Goal: Information Seeking & Learning: Check status

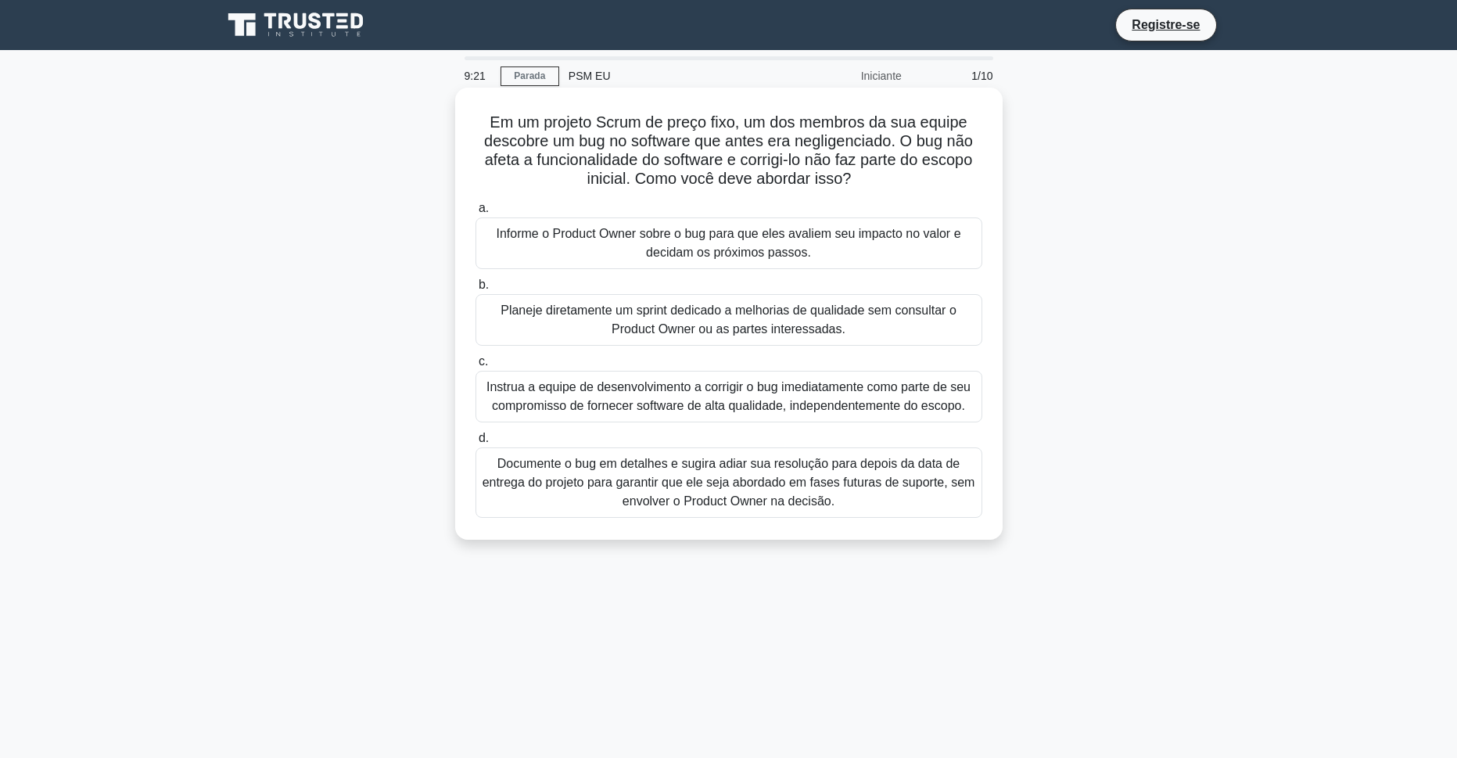
click at [839, 252] on div "Informe o Product Owner sobre o bug para que eles avaliem seu impacto no valor …" at bounding box center [729, 243] width 507 height 52
click at [476, 214] on input "a. Informe o Product Owner sobre o bug para que eles avaliem seu impacto no val…" at bounding box center [476, 208] width 0 height 10
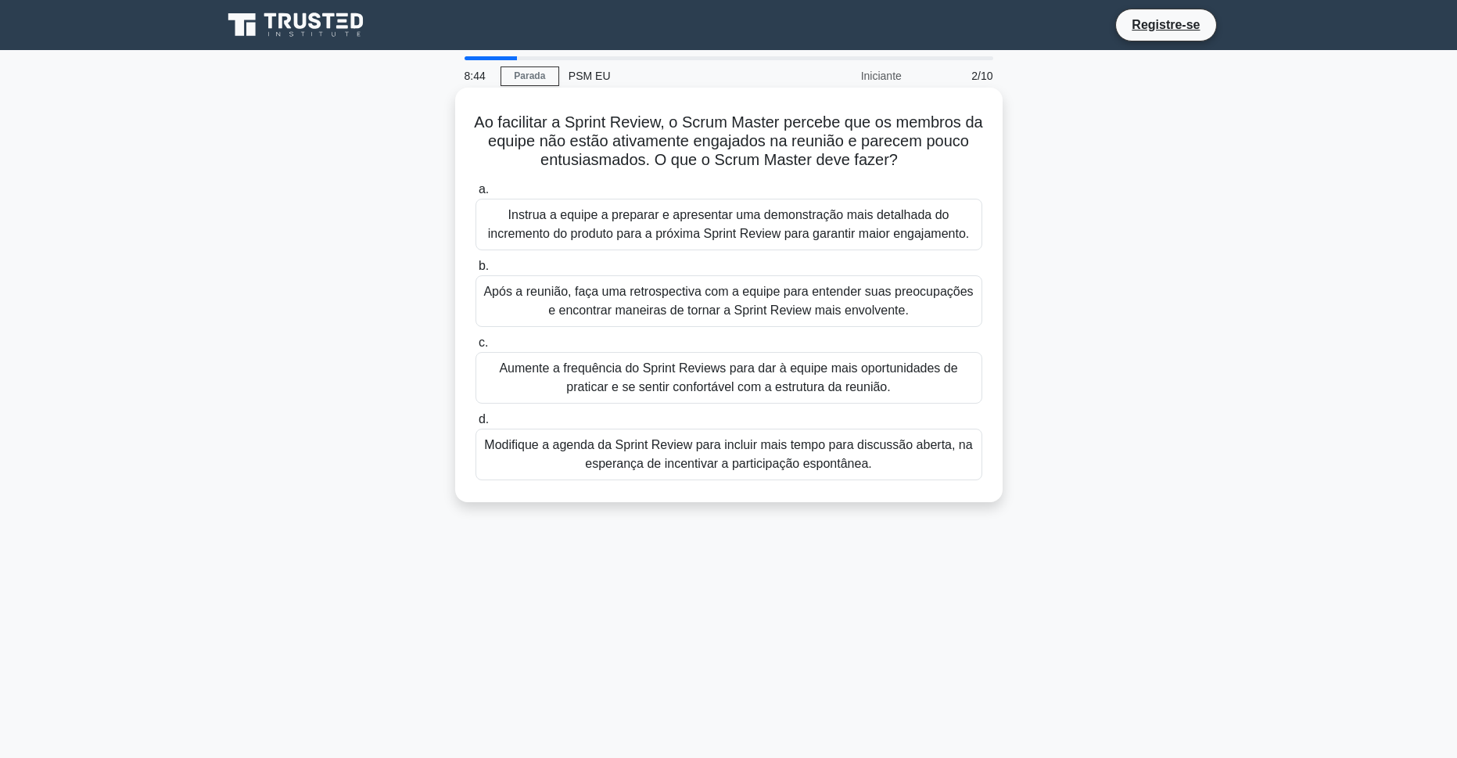
click at [860, 303] on div "Após a reunião, faça uma retrospectiva com a equipe para entender suas preocupa…" at bounding box center [729, 301] width 507 height 52
click at [476, 271] on input "b. Após a reunião, faça uma retrospectiva com a equipe para entender suas preoc…" at bounding box center [476, 266] width 0 height 10
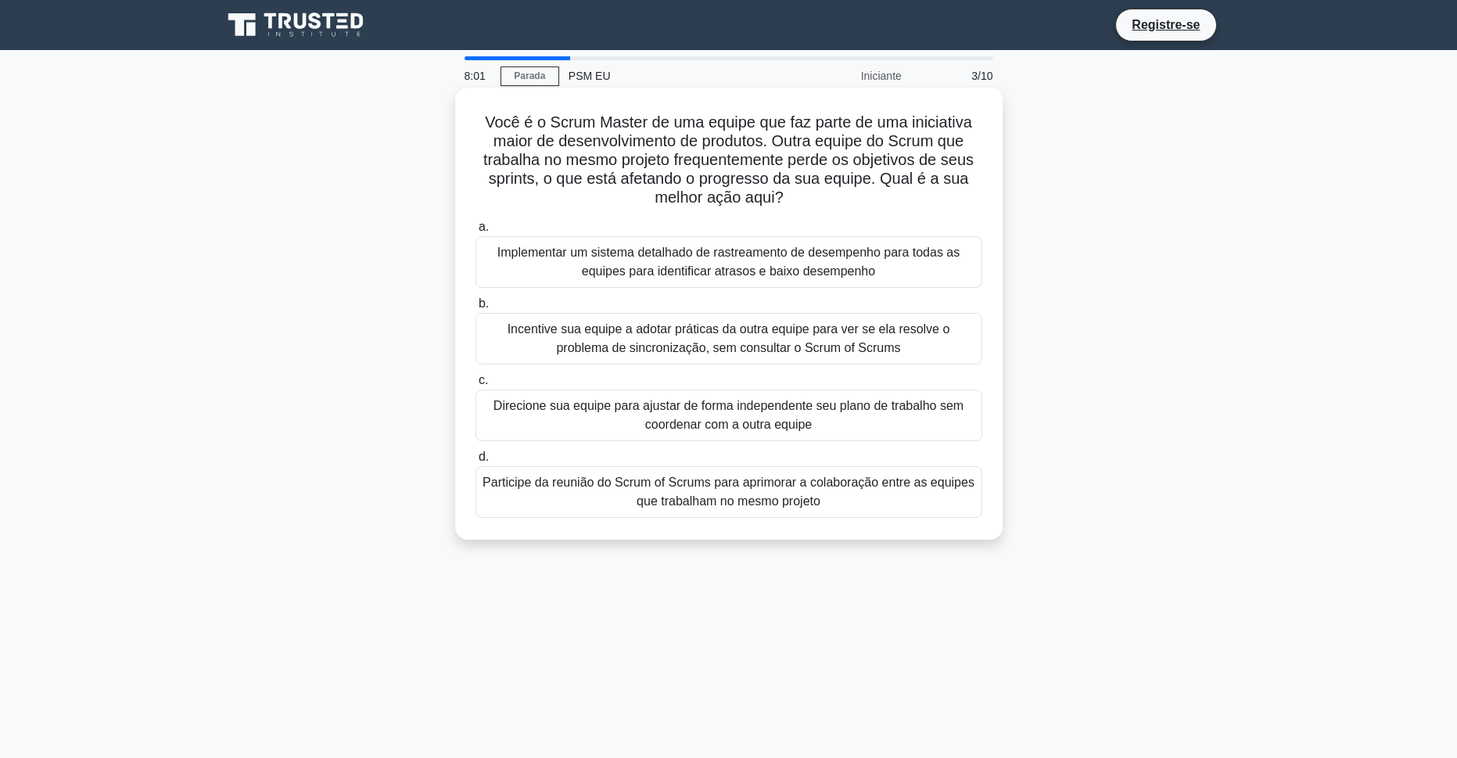
click at [800, 485] on div "Participe da reunião do Scrum of Scrums para aprimorar a colaboração entre as e…" at bounding box center [729, 492] width 507 height 52
click at [476, 462] on input "d. Participe da reunião do Scrum of Scrums para aprimorar a colaboração entre a…" at bounding box center [476, 457] width 0 height 10
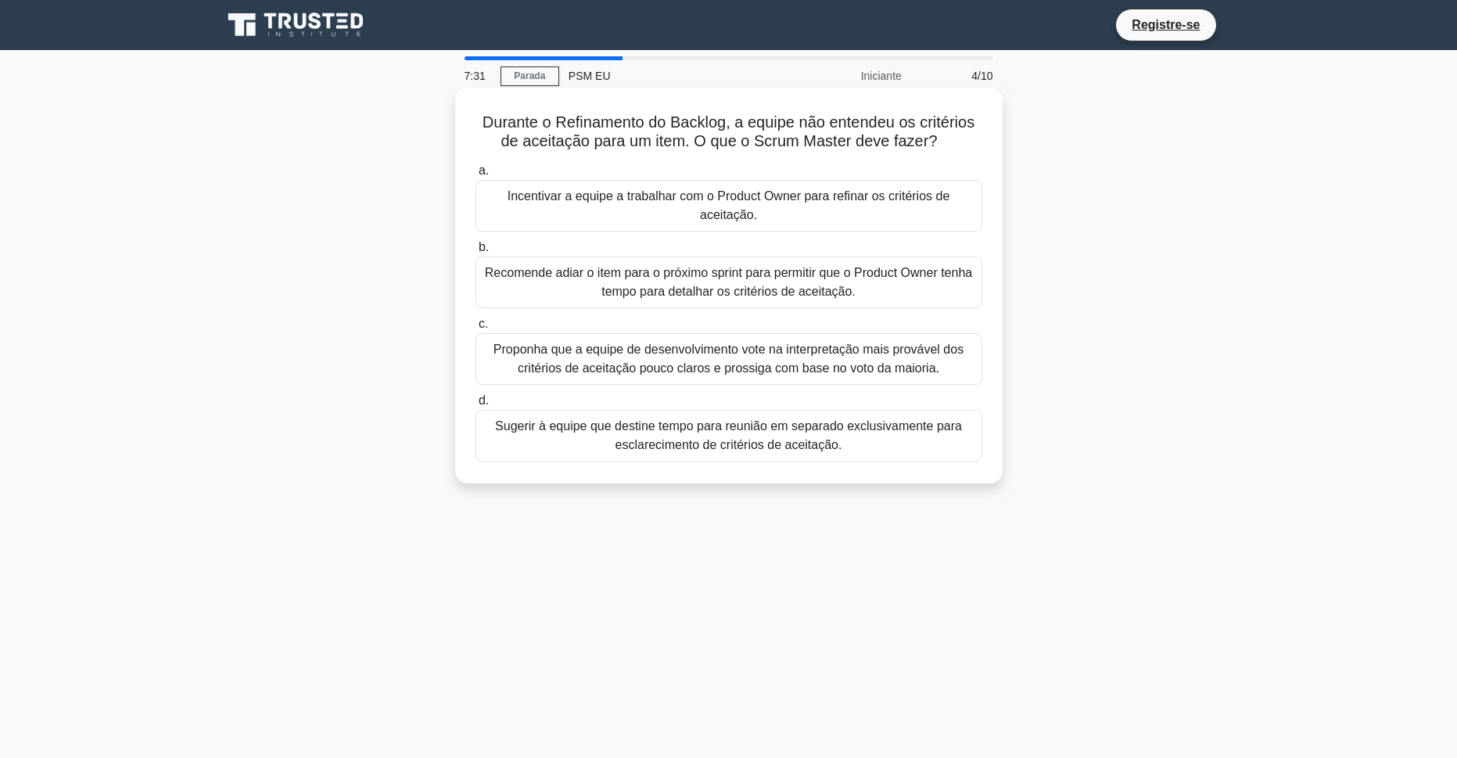
click at [929, 444] on div "Sugerir à equipe que destine tempo para reunião em separado exclusivamente para…" at bounding box center [729, 436] width 507 height 52
click at [476, 406] on input "d. Sugerir à equipe que destine tempo para reunião em separado exclusivamente p…" at bounding box center [476, 401] width 0 height 10
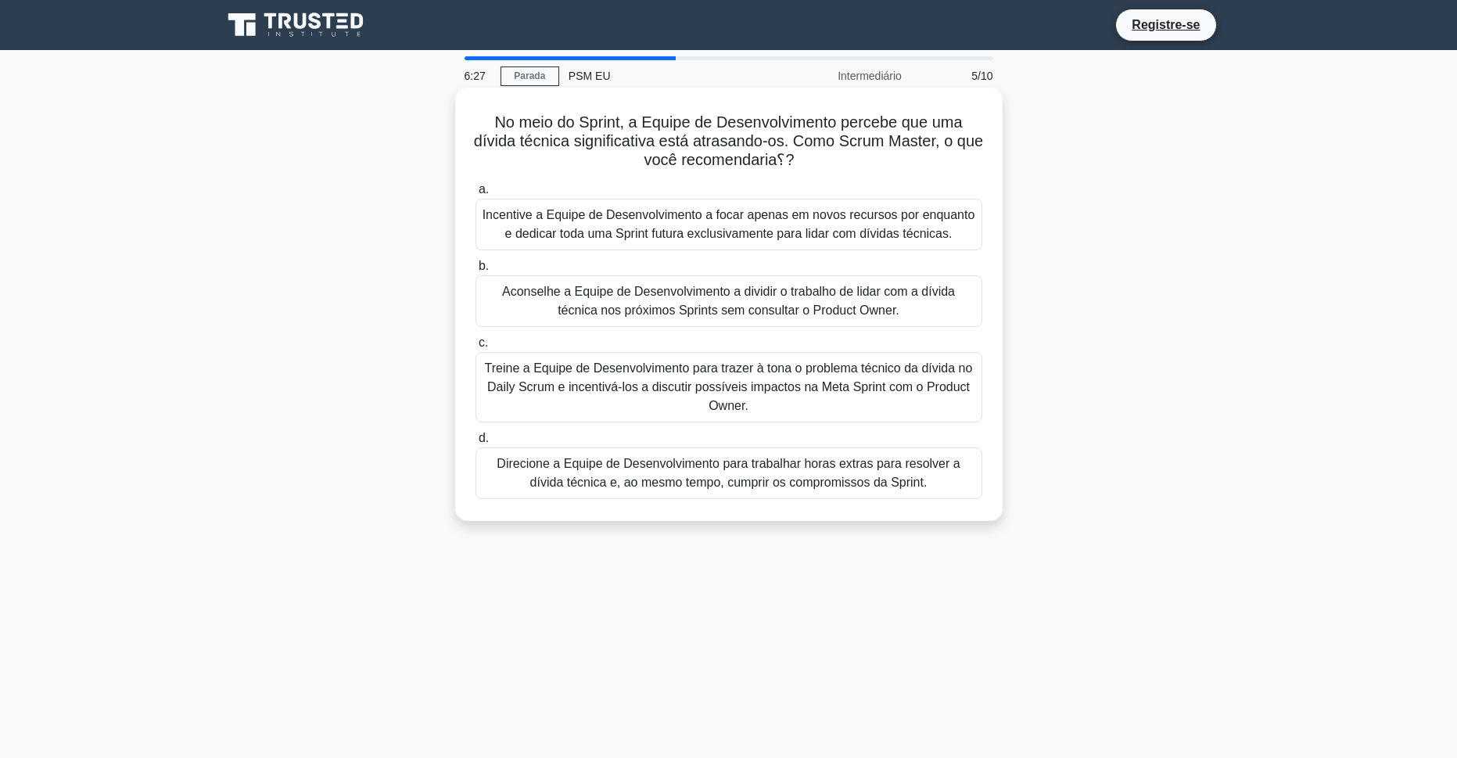
click at [806, 371] on div "Treine a Equipe de Desenvolvimento para trazer à tona o problema técnico da dív…" at bounding box center [729, 387] width 507 height 70
click at [476, 348] on input "c. Treine a Equipe de Desenvolvimento para trazer à tona o problema técnico da …" at bounding box center [476, 343] width 0 height 10
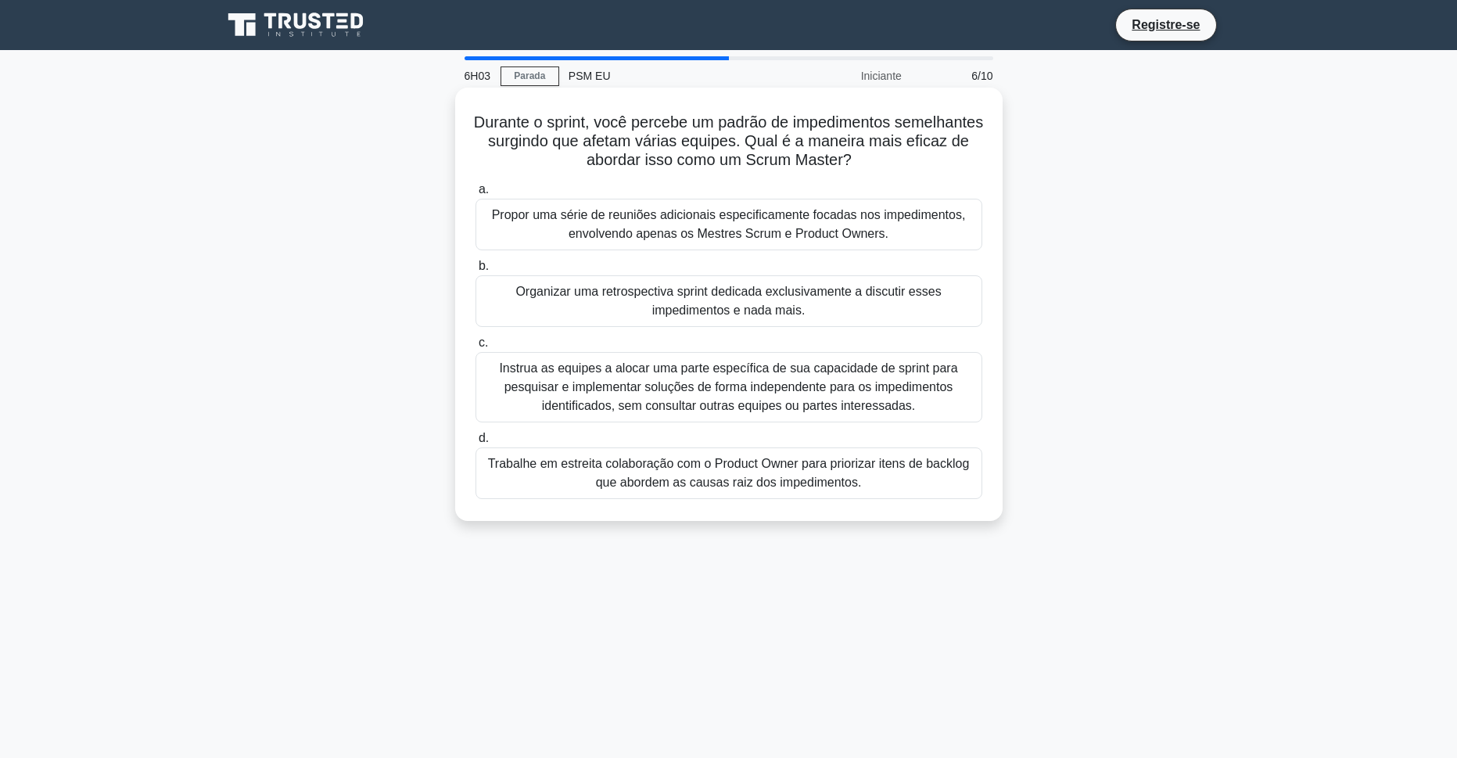
click at [765, 307] on div "Organizar uma retrospectiva sprint dedicada exclusivamente a discutir esses imp…" at bounding box center [729, 301] width 507 height 52
click at [476, 271] on input "b. Organizar uma retrospectiva sprint dedicada exclusivamente a discutir esses …" at bounding box center [476, 266] width 0 height 10
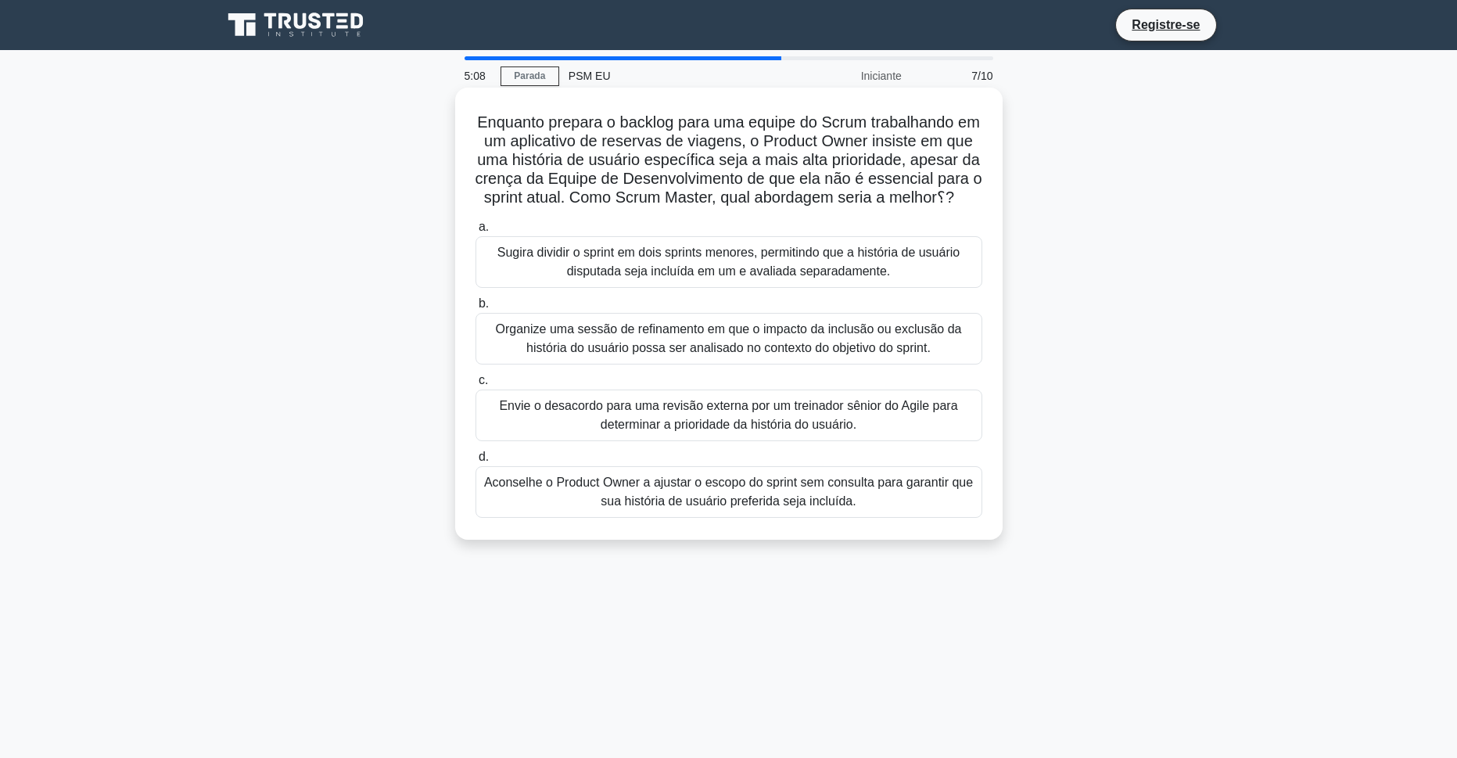
click at [767, 288] on div "Sugira dividir o sprint em dois sprints menores, permitindo que a história de u…" at bounding box center [729, 262] width 507 height 52
click at [476, 232] on input "a. Sugira dividir o sprint em dois sprints menores, permitindo que a história d…" at bounding box center [476, 227] width 0 height 10
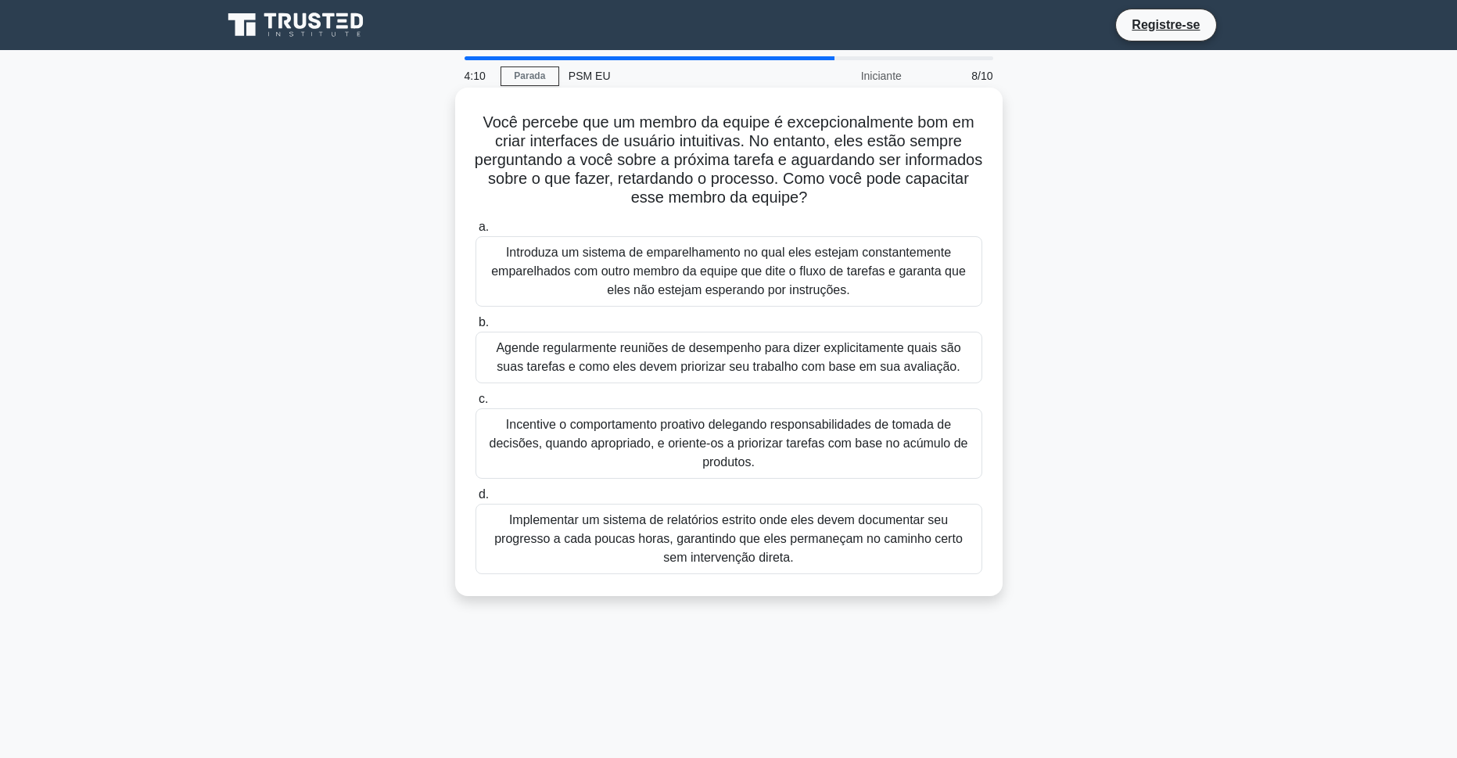
click at [818, 282] on div "Introduza um sistema de emparelhamento no qual eles estejam constantemente empa…" at bounding box center [729, 271] width 507 height 70
click at [476, 232] on input "a. Introduza um sistema de emparelhamento no qual eles estejam constantemente e…" at bounding box center [476, 227] width 0 height 10
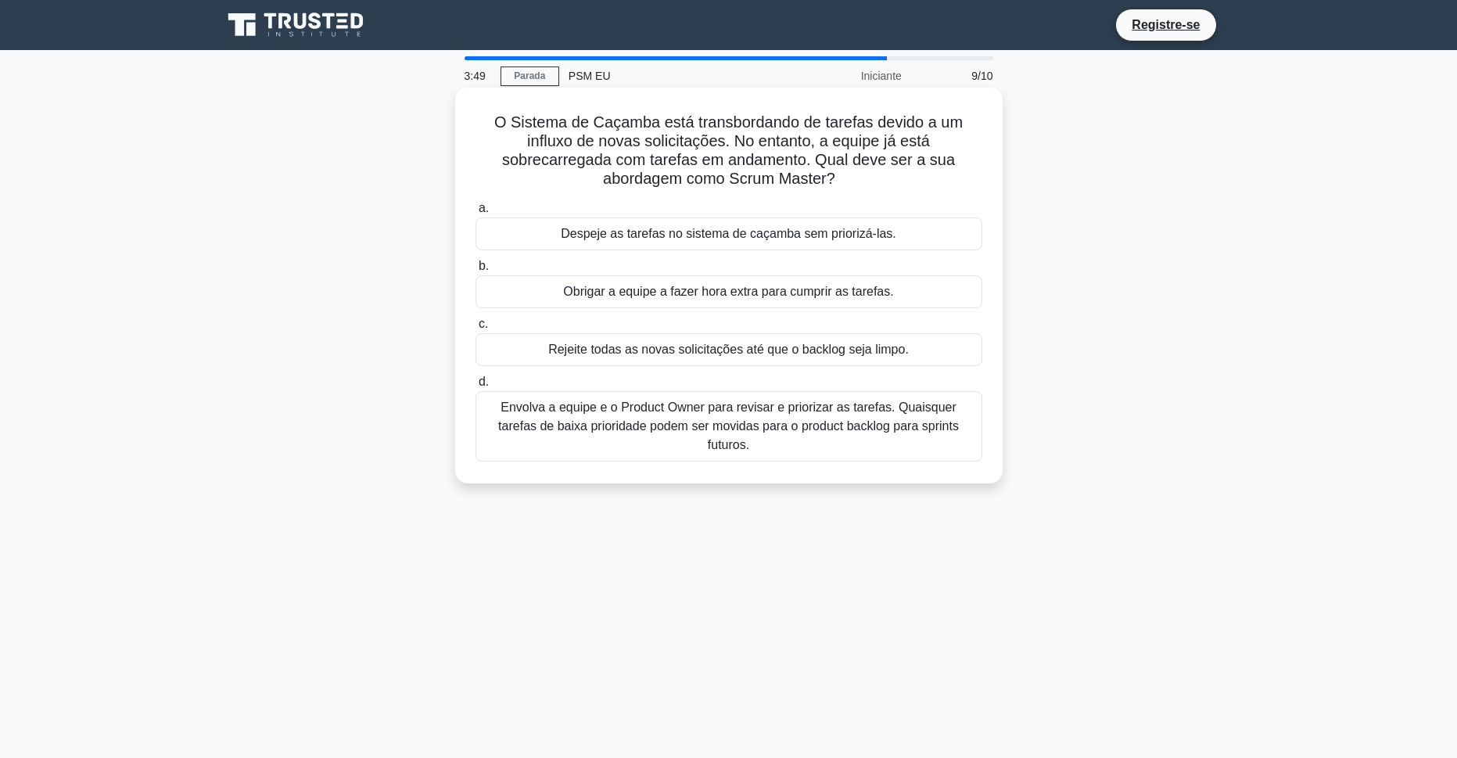
click at [807, 421] on div "Envolva a equipe e o Product Owner para revisar e priorizar as tarefas. Quaisqu…" at bounding box center [729, 426] width 507 height 70
click at [476, 387] on input "d. Envolva a equipe e o Product Owner para revisar e priorizar as tarefas. Quai…" at bounding box center [476, 382] width 0 height 10
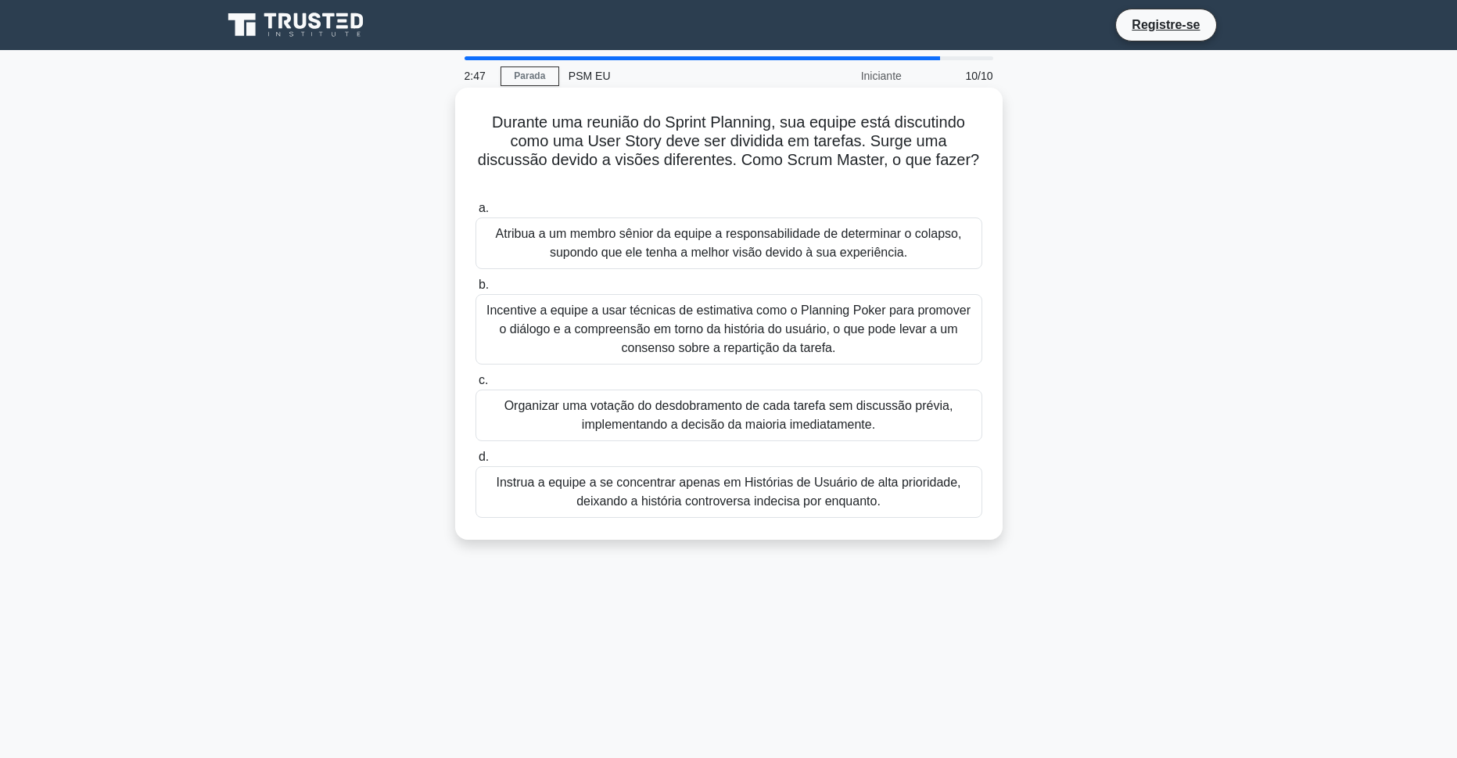
click at [895, 329] on div "Incentive a equipe a usar técnicas de estimativa como o Planning Poker para pro…" at bounding box center [729, 329] width 507 height 70
click at [476, 290] on input "b. Incentive a equipe a usar técnicas de estimativa como o Planning Poker para …" at bounding box center [476, 285] width 0 height 10
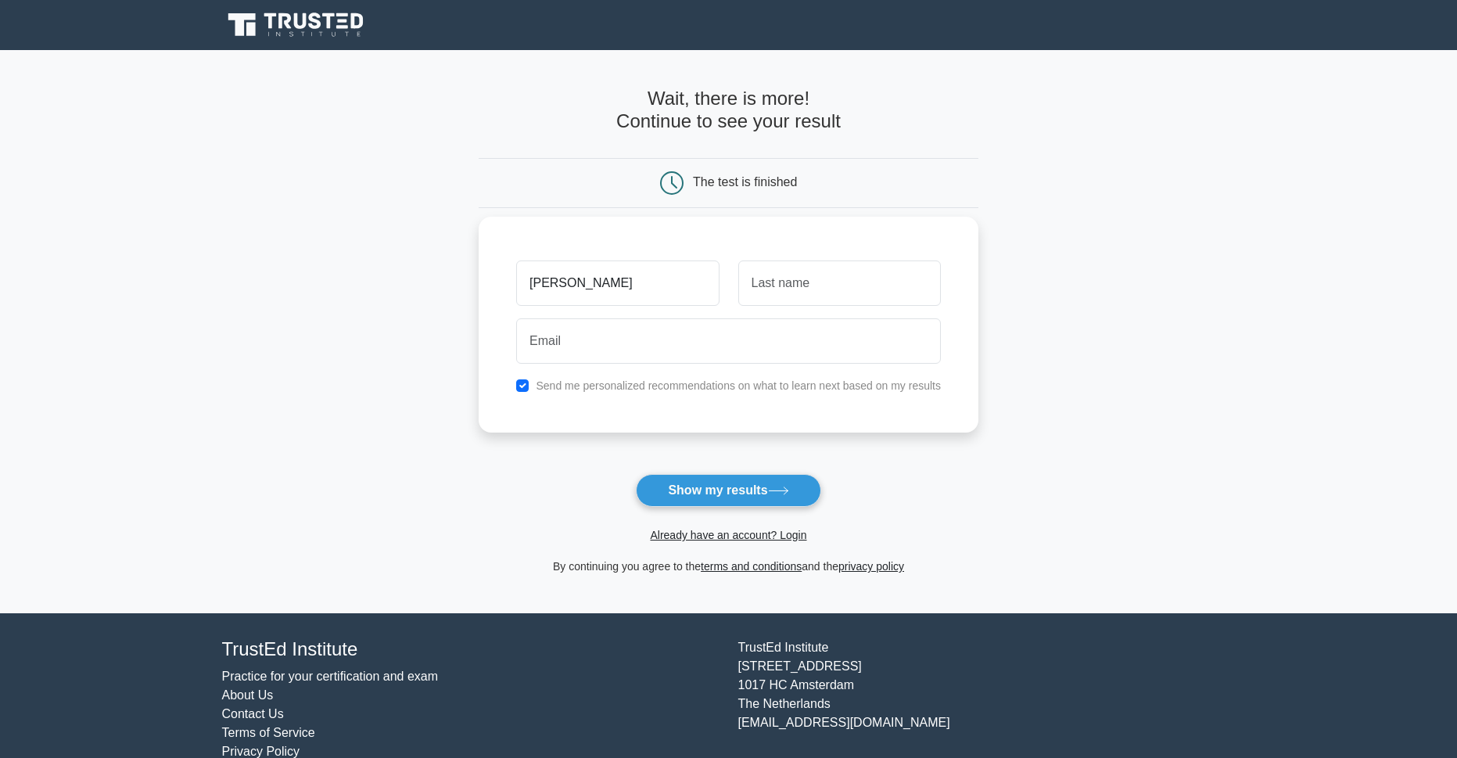
type input "[PERSON_NAME]"
click at [873, 297] on input "text" at bounding box center [839, 282] width 203 height 45
type input "scat"
drag, startPoint x: 623, startPoint y: 286, endPoint x: 552, endPoint y: 293, distance: 71.5
click at [552, 293] on input "Aylana" at bounding box center [617, 282] width 203 height 45
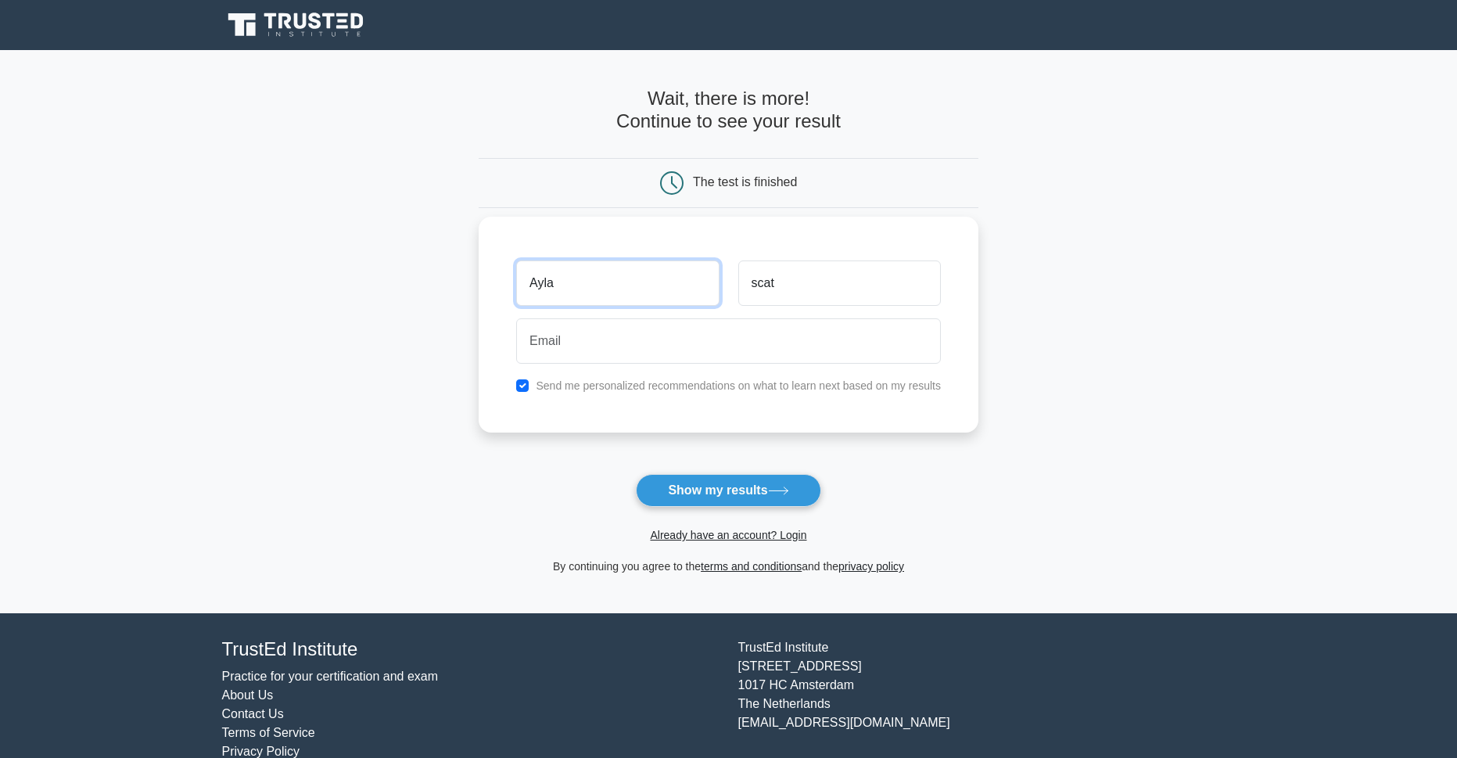
type input "Ayla"
click at [591, 343] on input "email" at bounding box center [728, 340] width 425 height 45
type input "afscatolini@gmail.com"
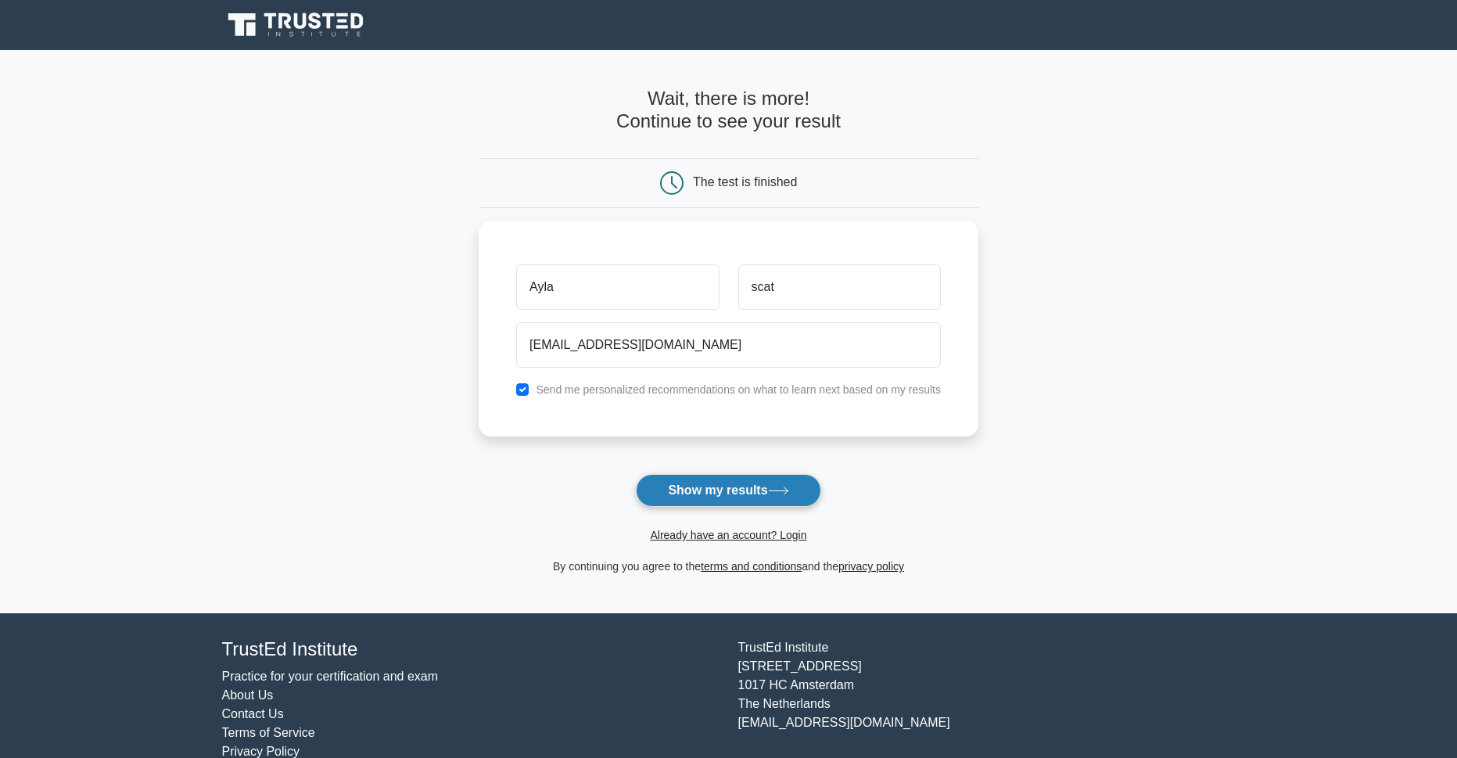
click at [779, 487] on button "Show my results" at bounding box center [728, 490] width 185 height 33
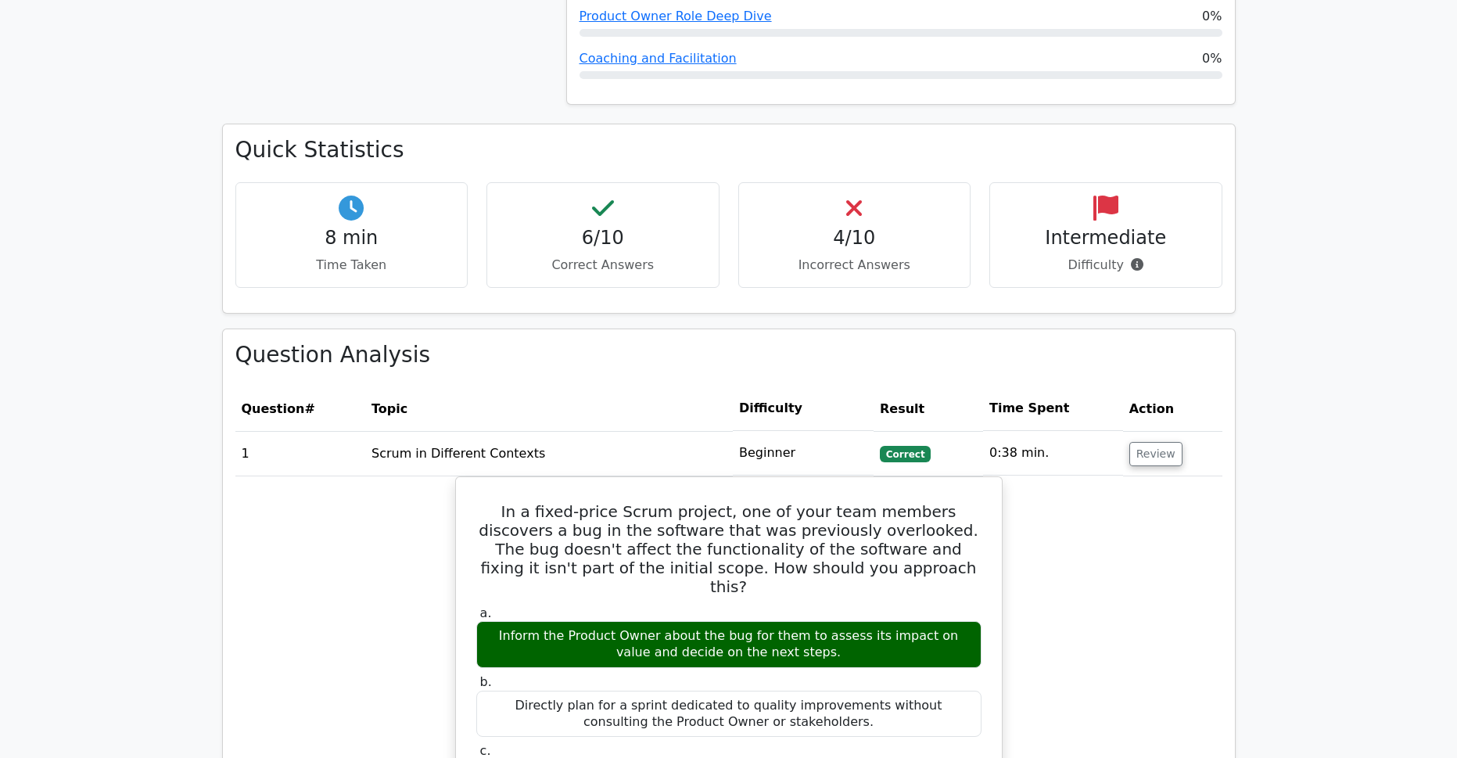
scroll to position [1017, 0]
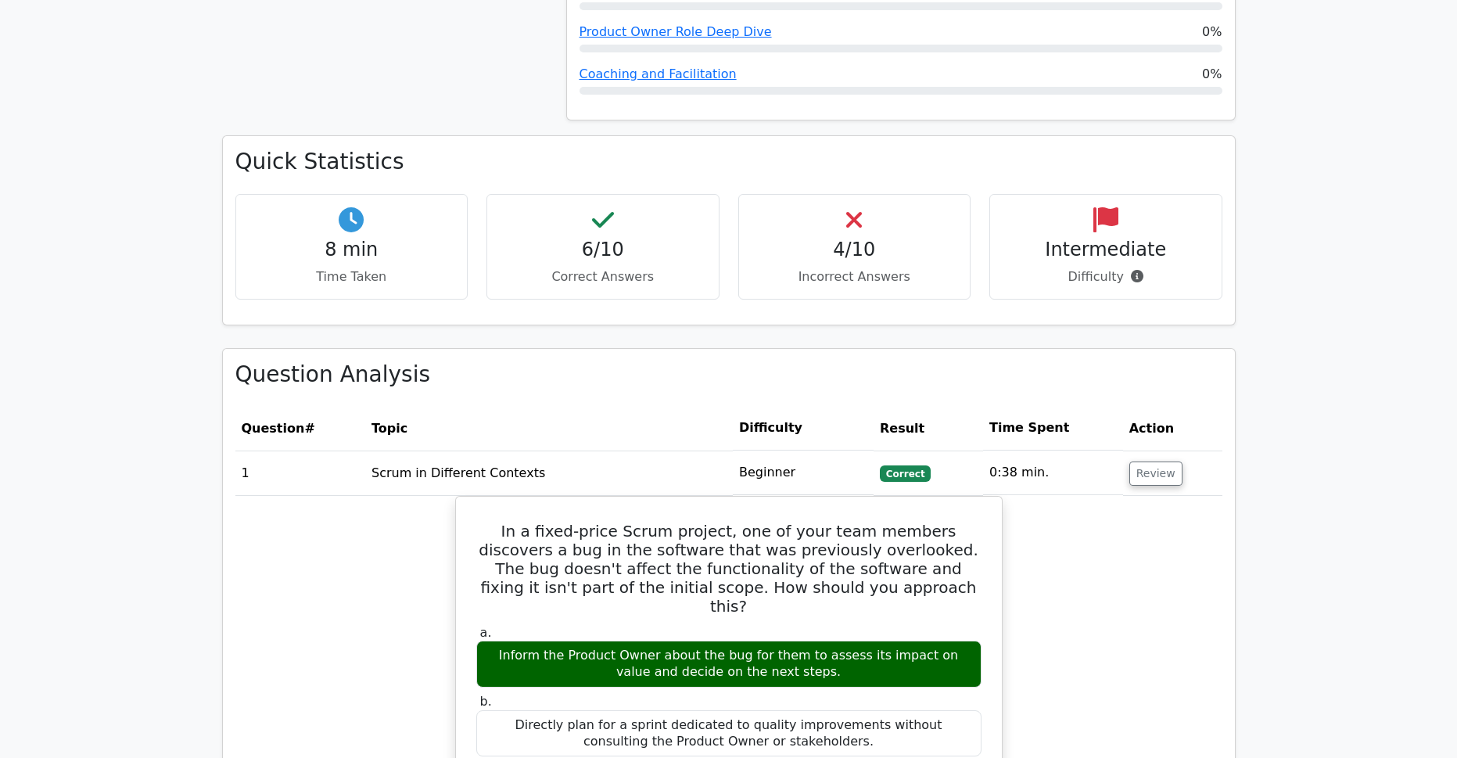
click at [855, 268] on p "Incorrect Answers" at bounding box center [855, 277] width 207 height 19
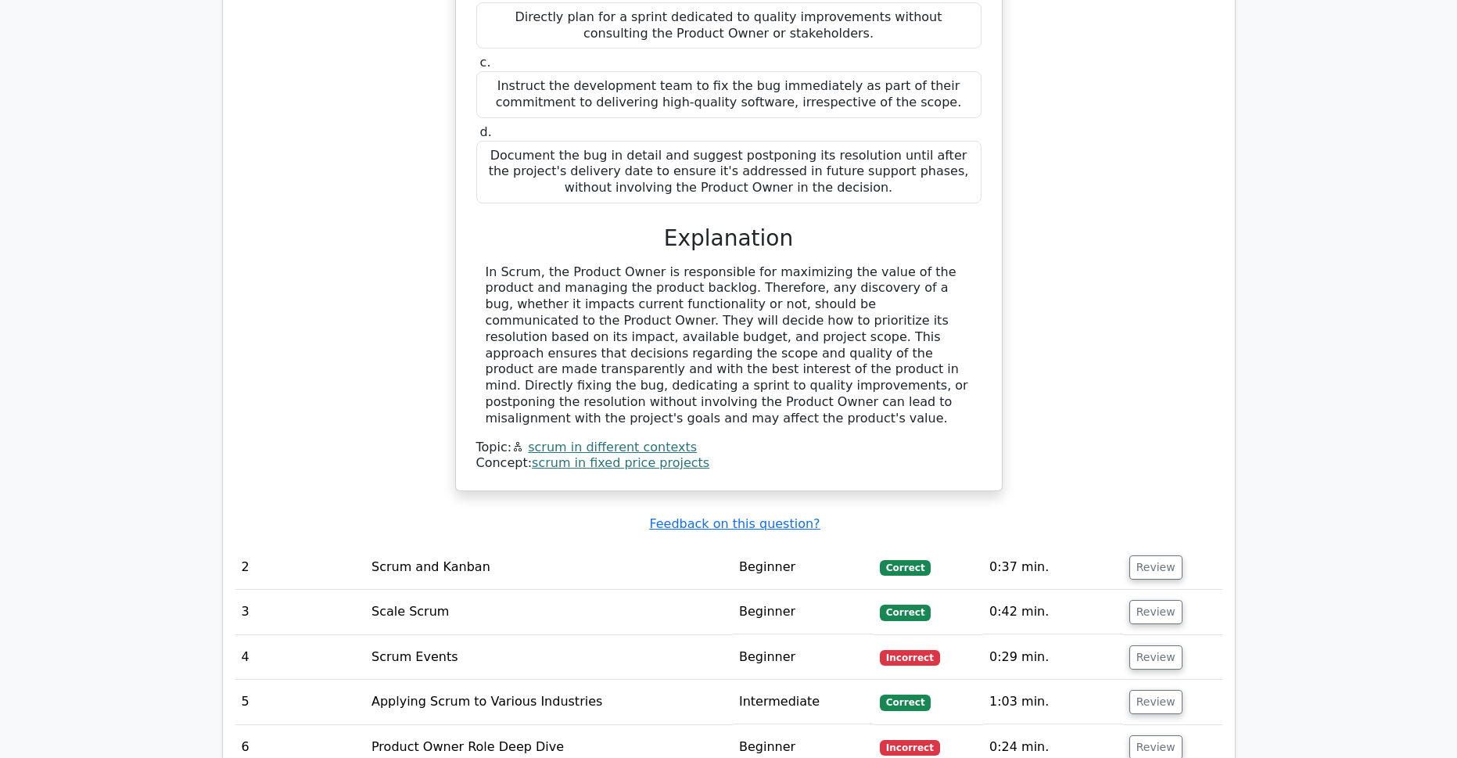
scroll to position [2034, 0]
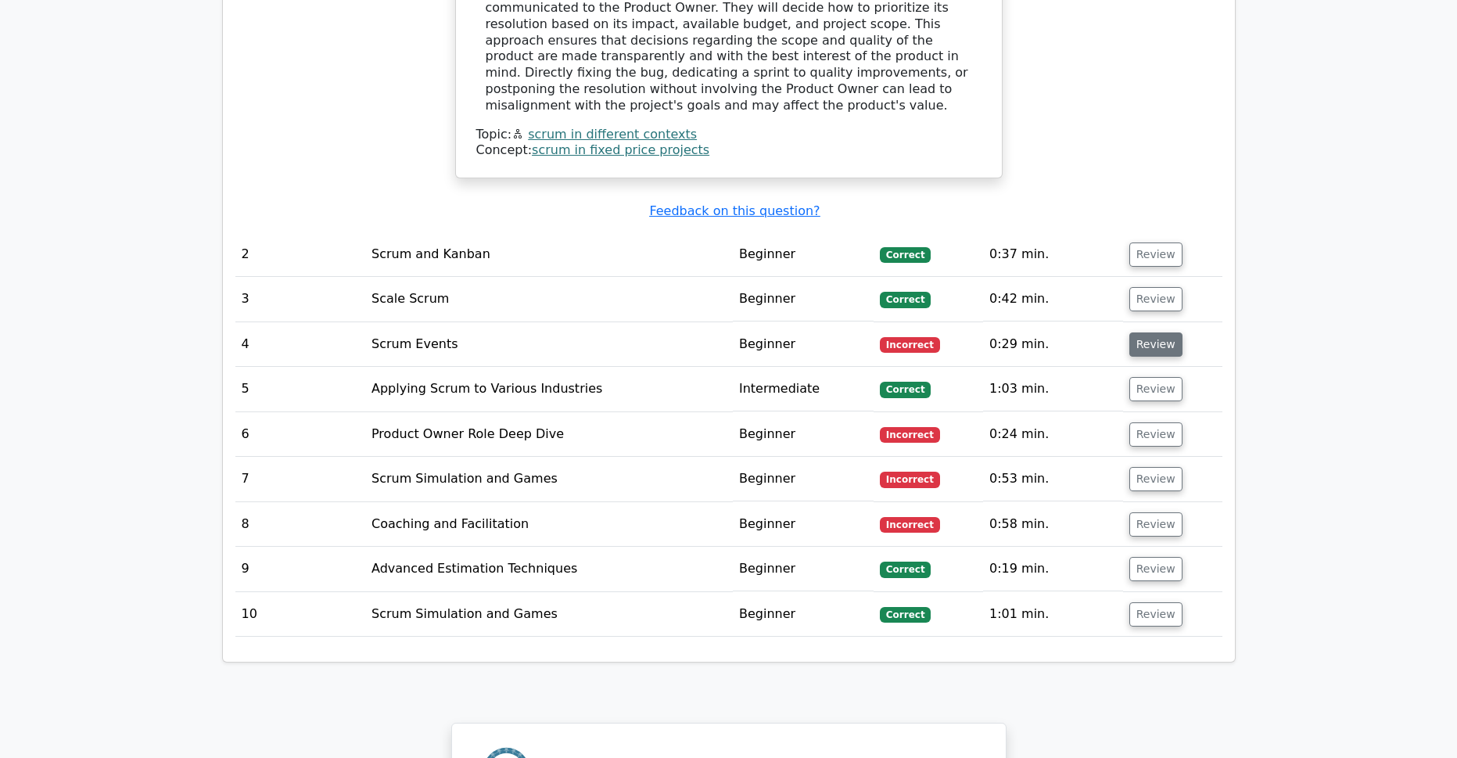
click at [1143, 332] on button "Review" at bounding box center [1156, 344] width 53 height 24
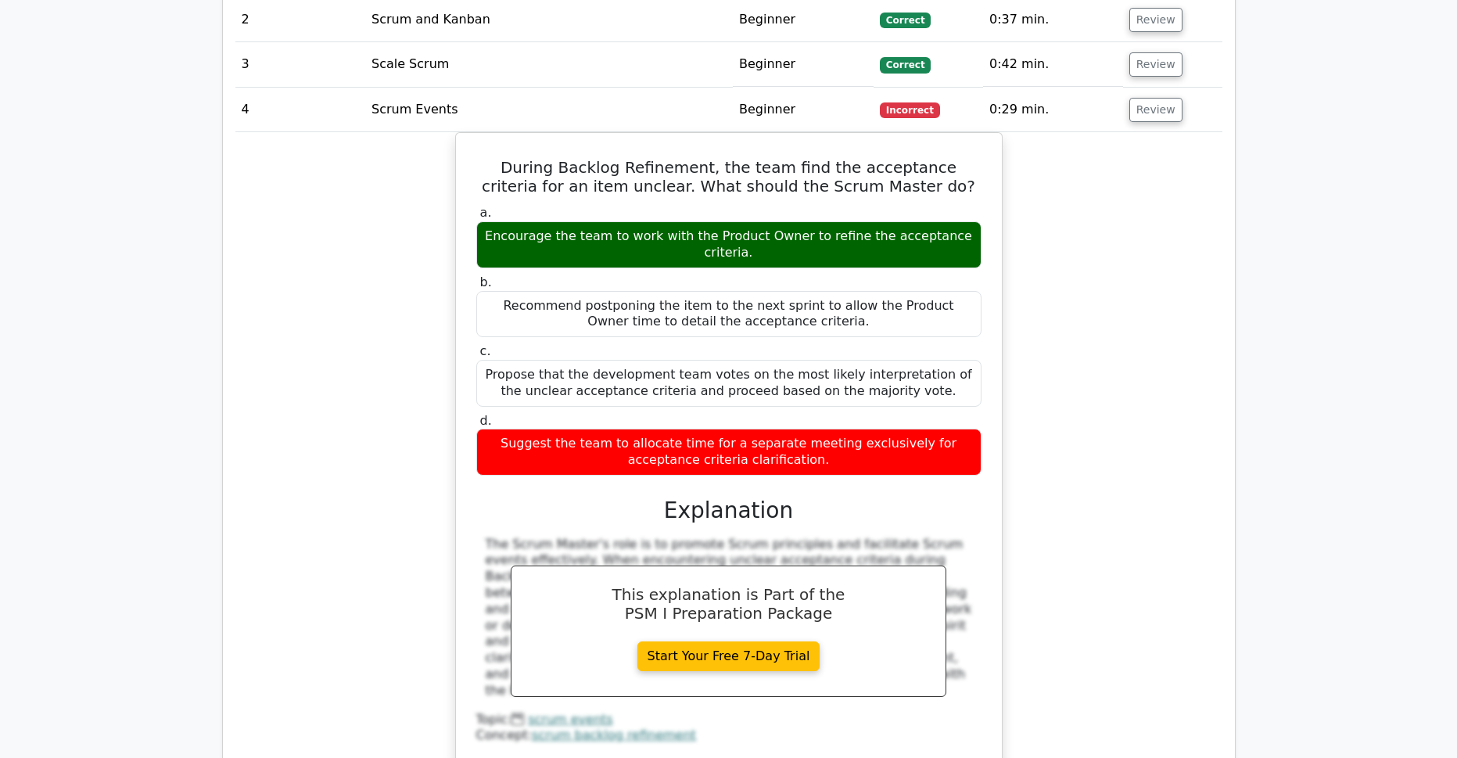
scroll to position [2190, 0]
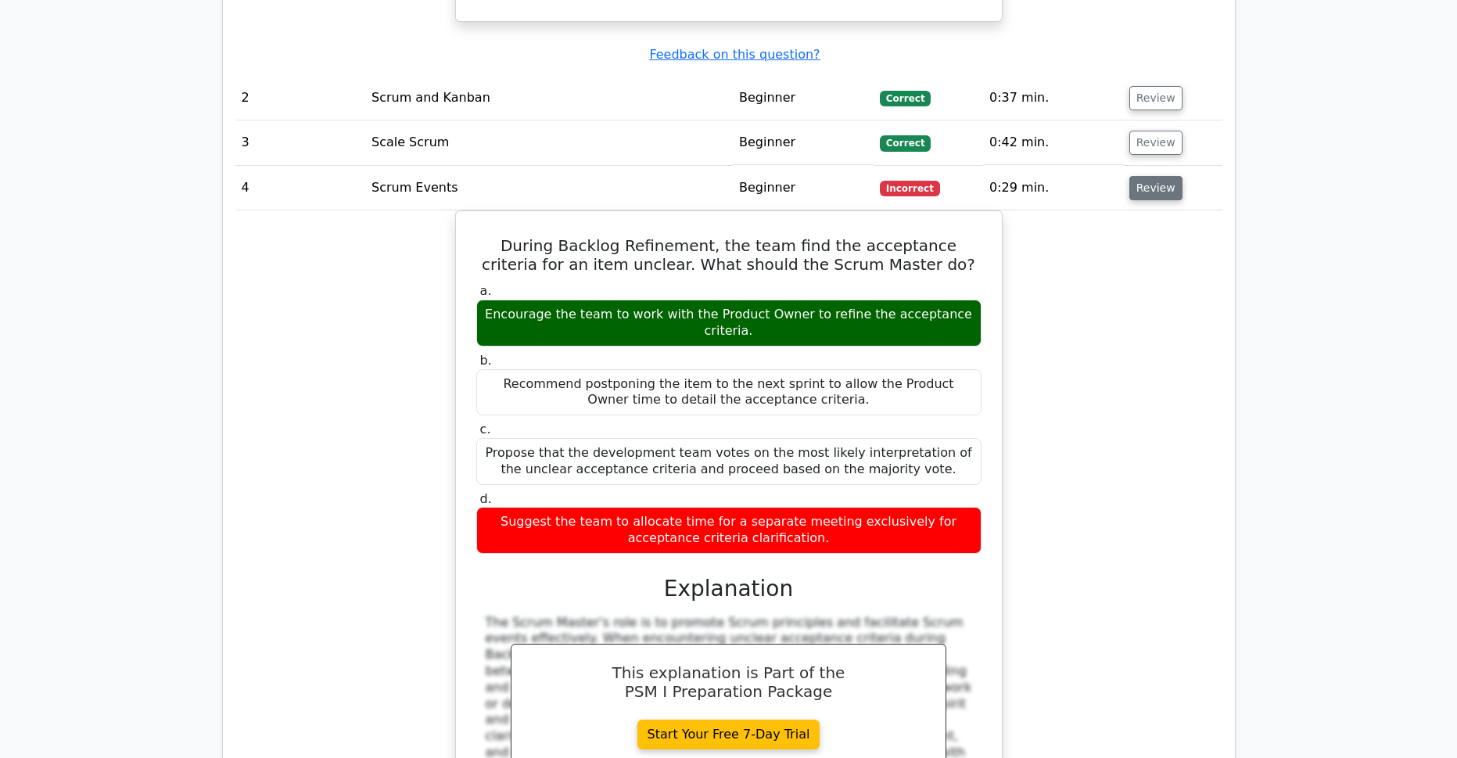
click at [1149, 176] on button "Review" at bounding box center [1156, 188] width 53 height 24
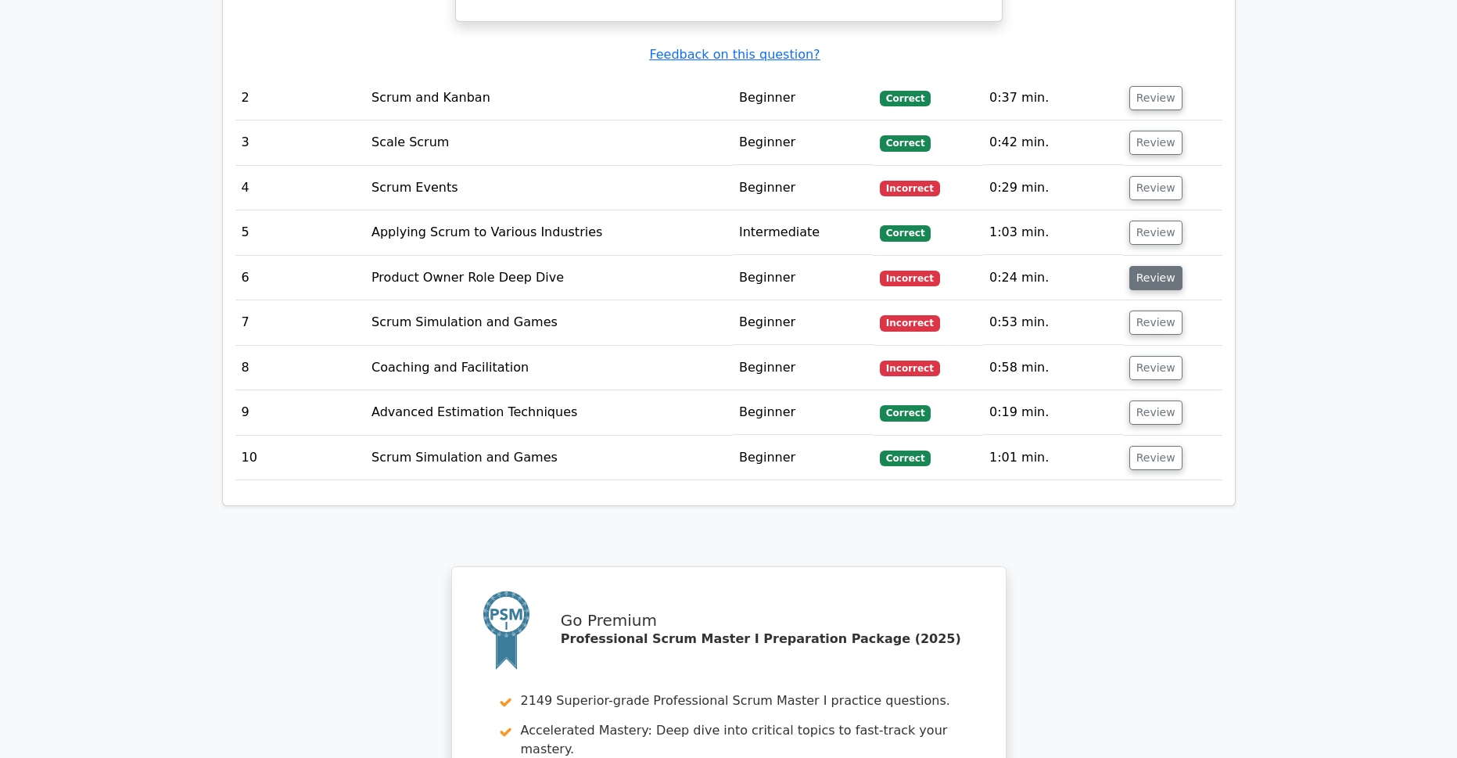
click at [1151, 266] on button "Review" at bounding box center [1156, 278] width 53 height 24
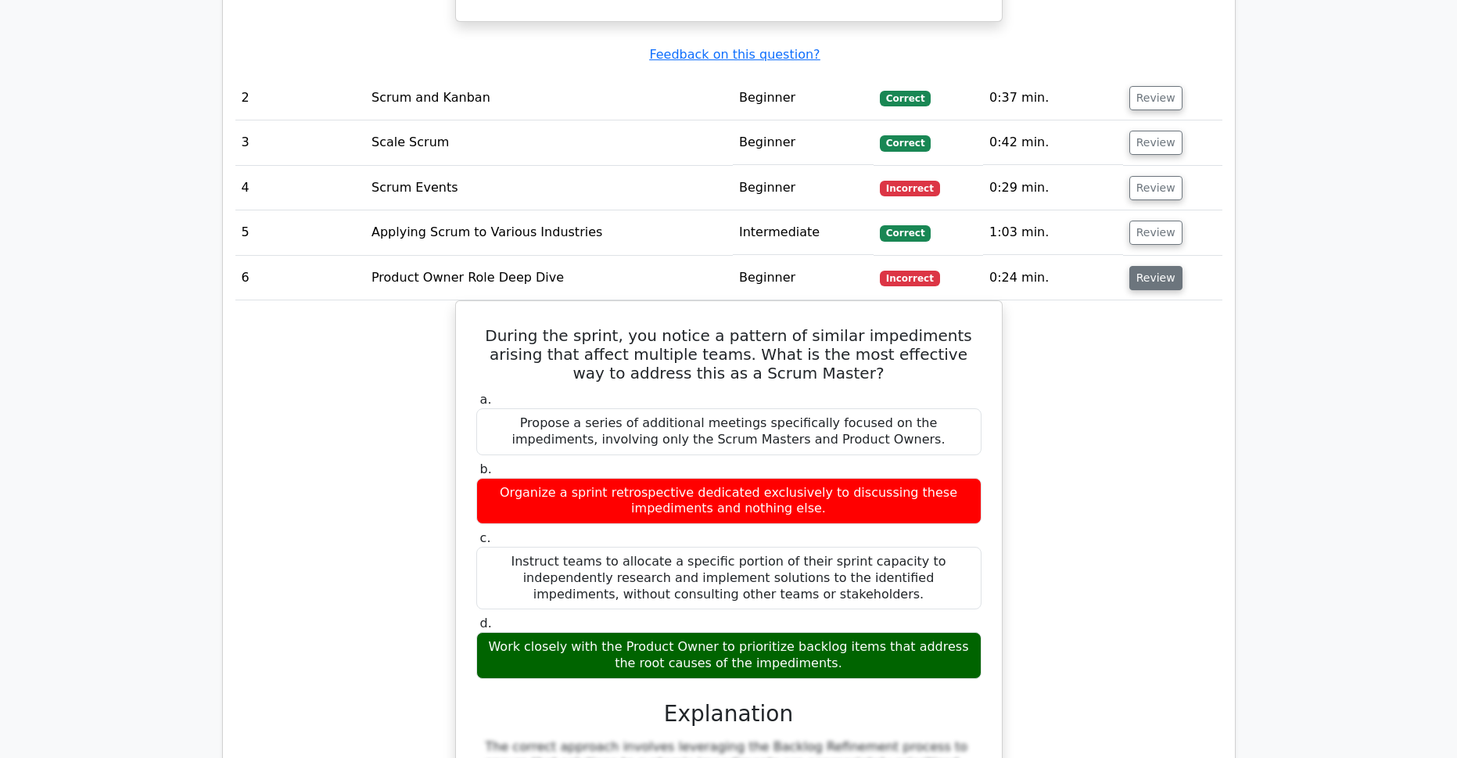
click at [1155, 266] on button "Review" at bounding box center [1156, 278] width 53 height 24
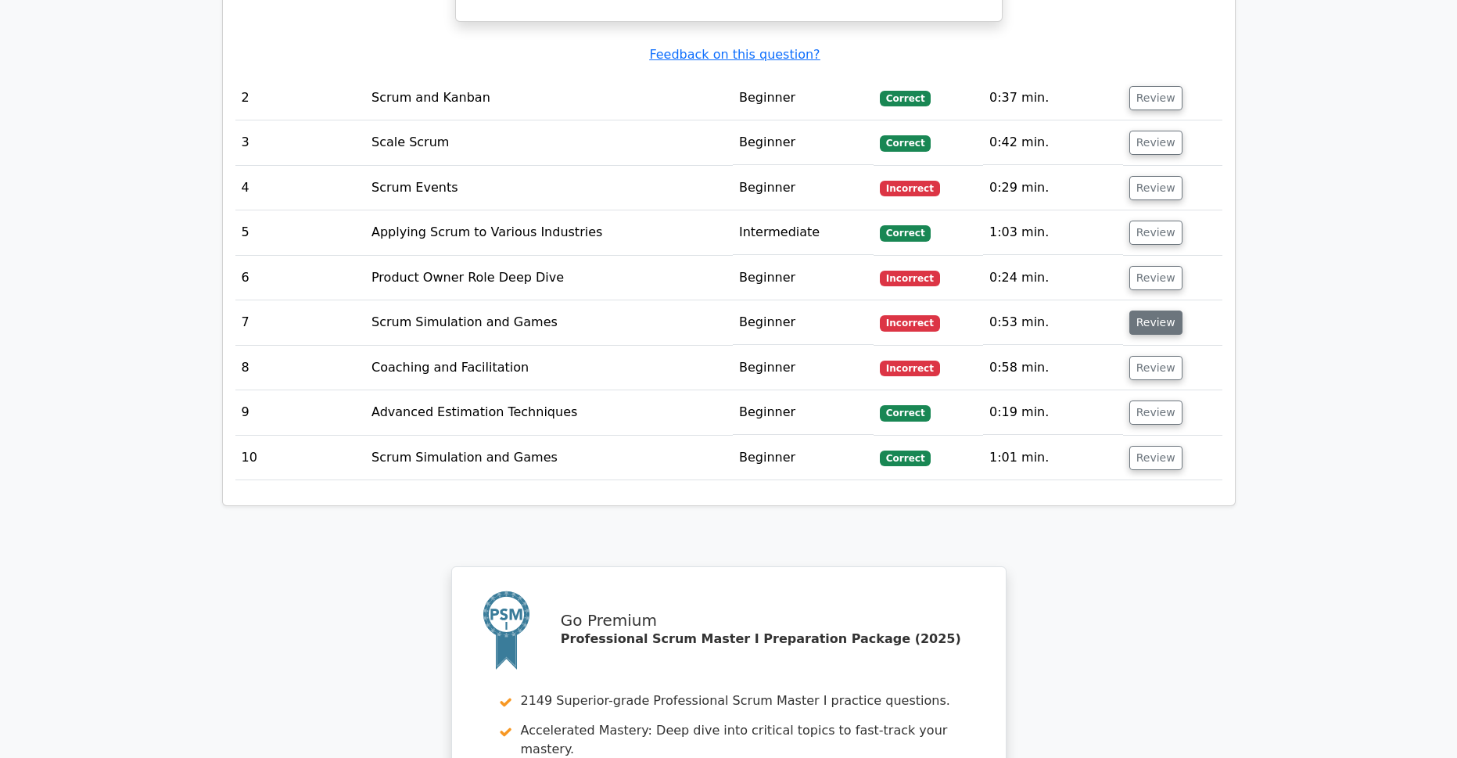
click at [1156, 311] on button "Review" at bounding box center [1156, 323] width 53 height 24
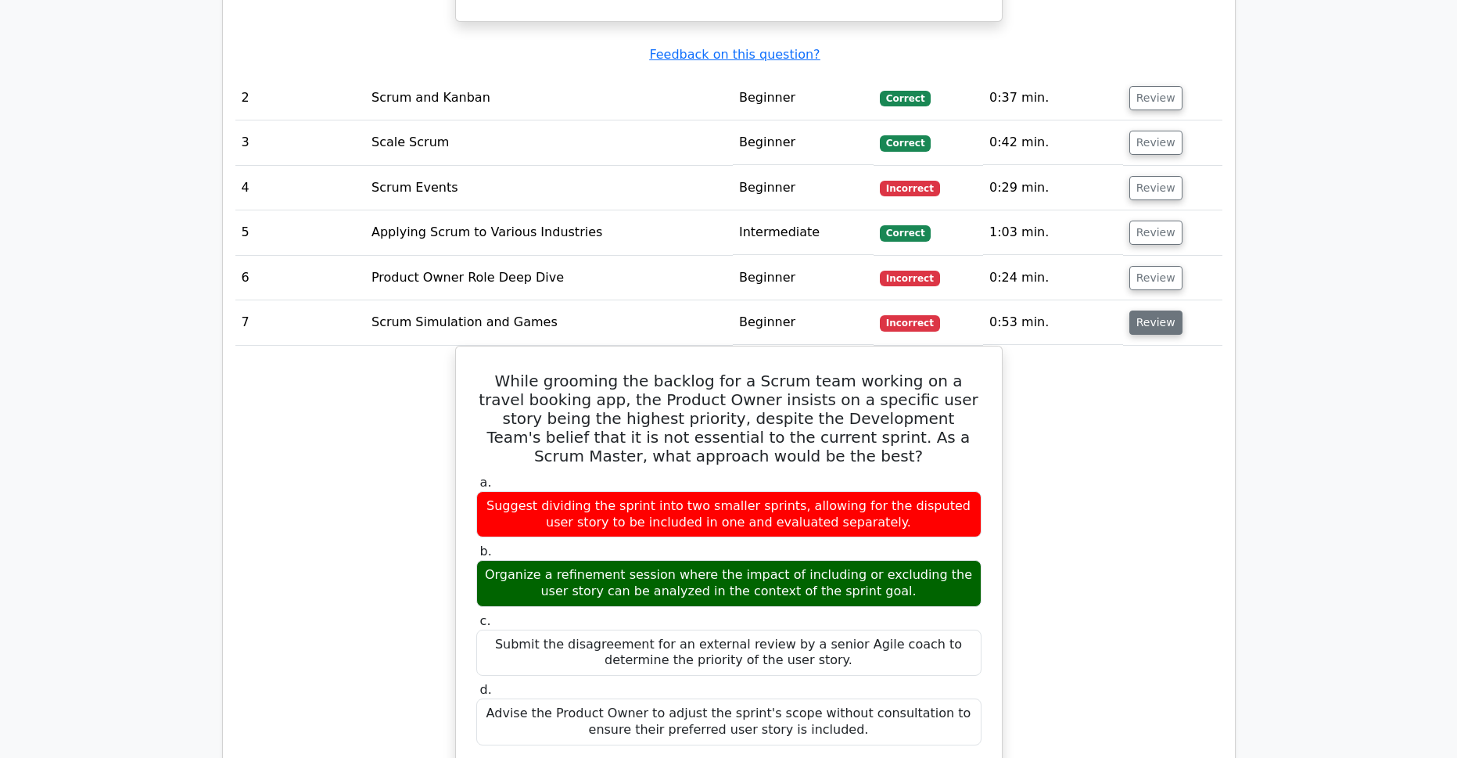
click at [1145, 311] on button "Review" at bounding box center [1156, 323] width 53 height 24
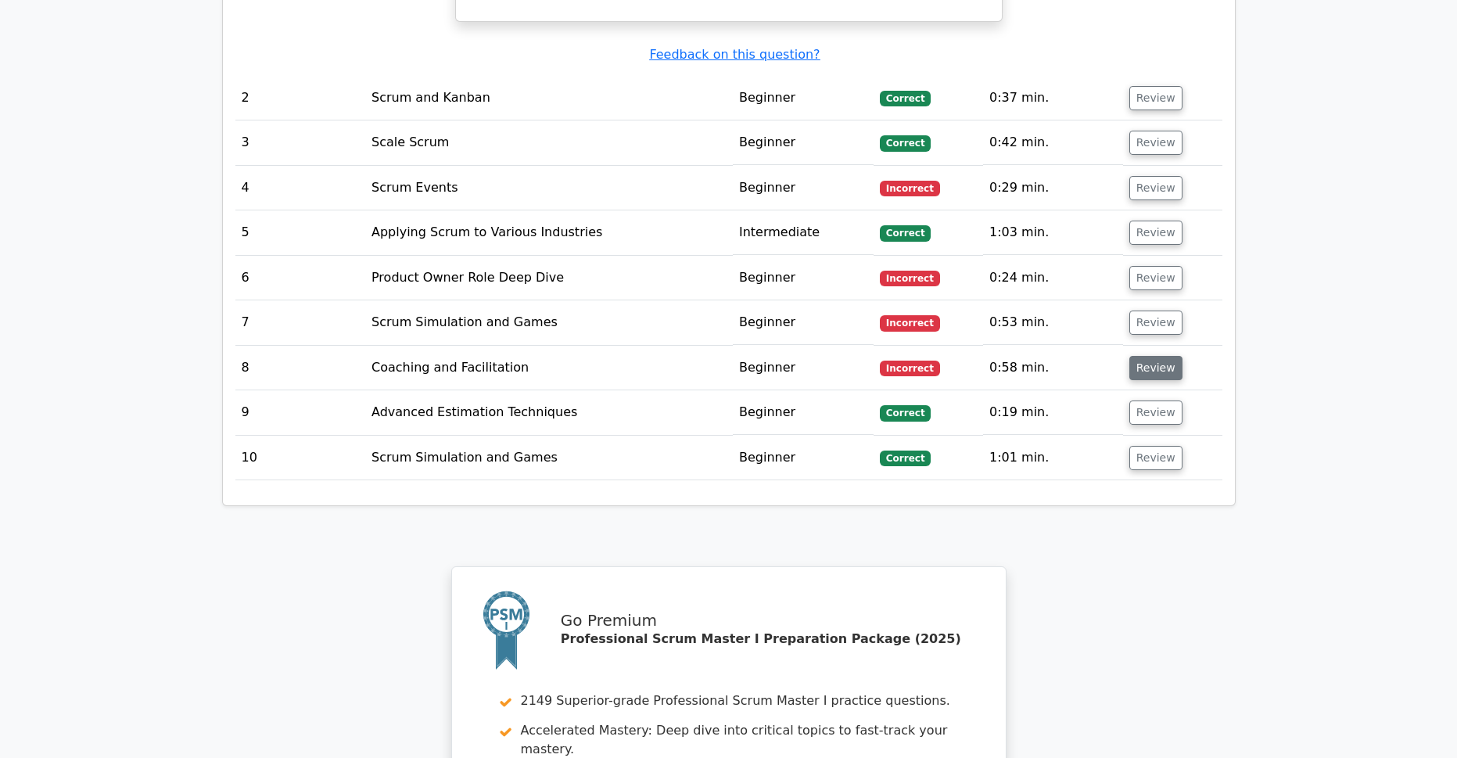
click at [1141, 356] on button "Review" at bounding box center [1156, 368] width 53 height 24
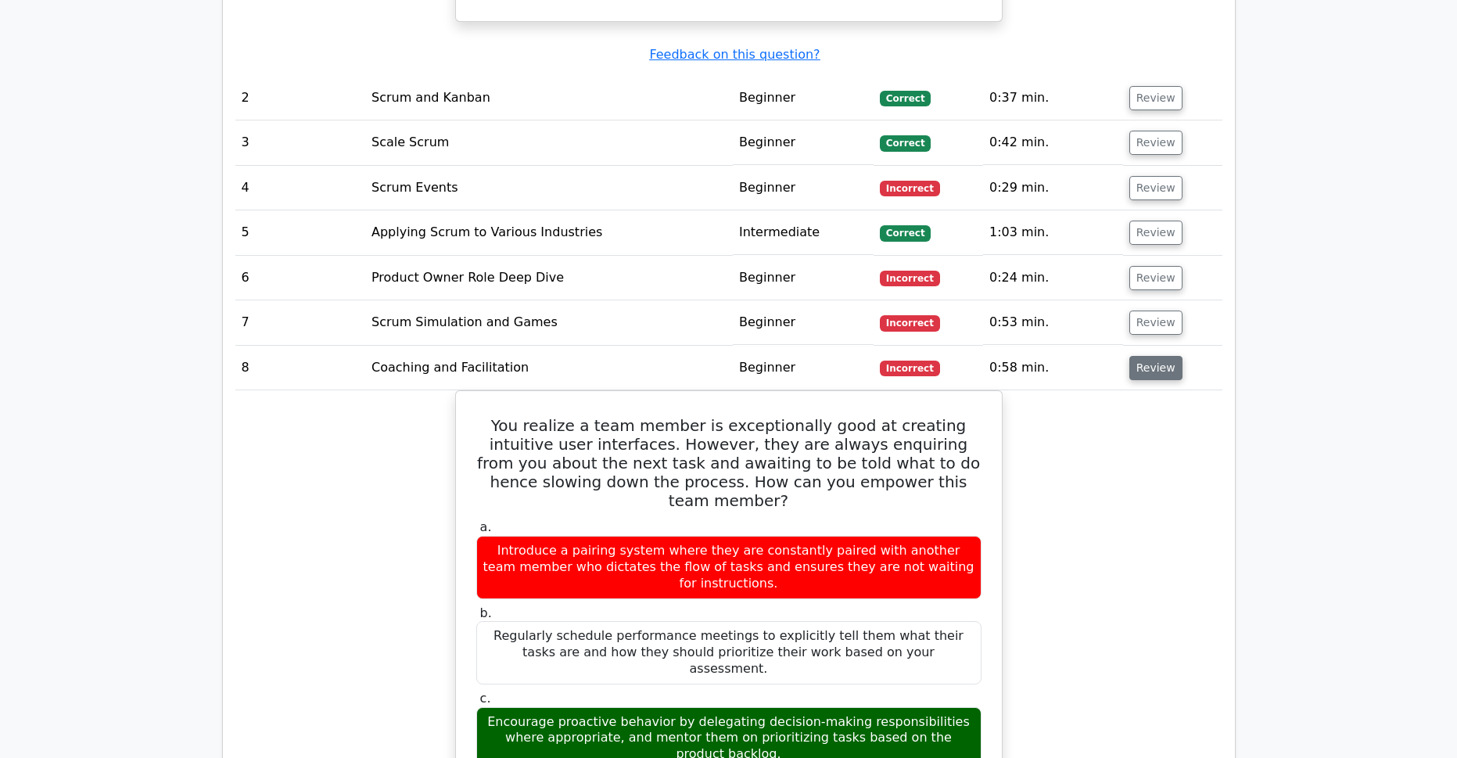
click at [1165, 356] on button "Review" at bounding box center [1156, 368] width 53 height 24
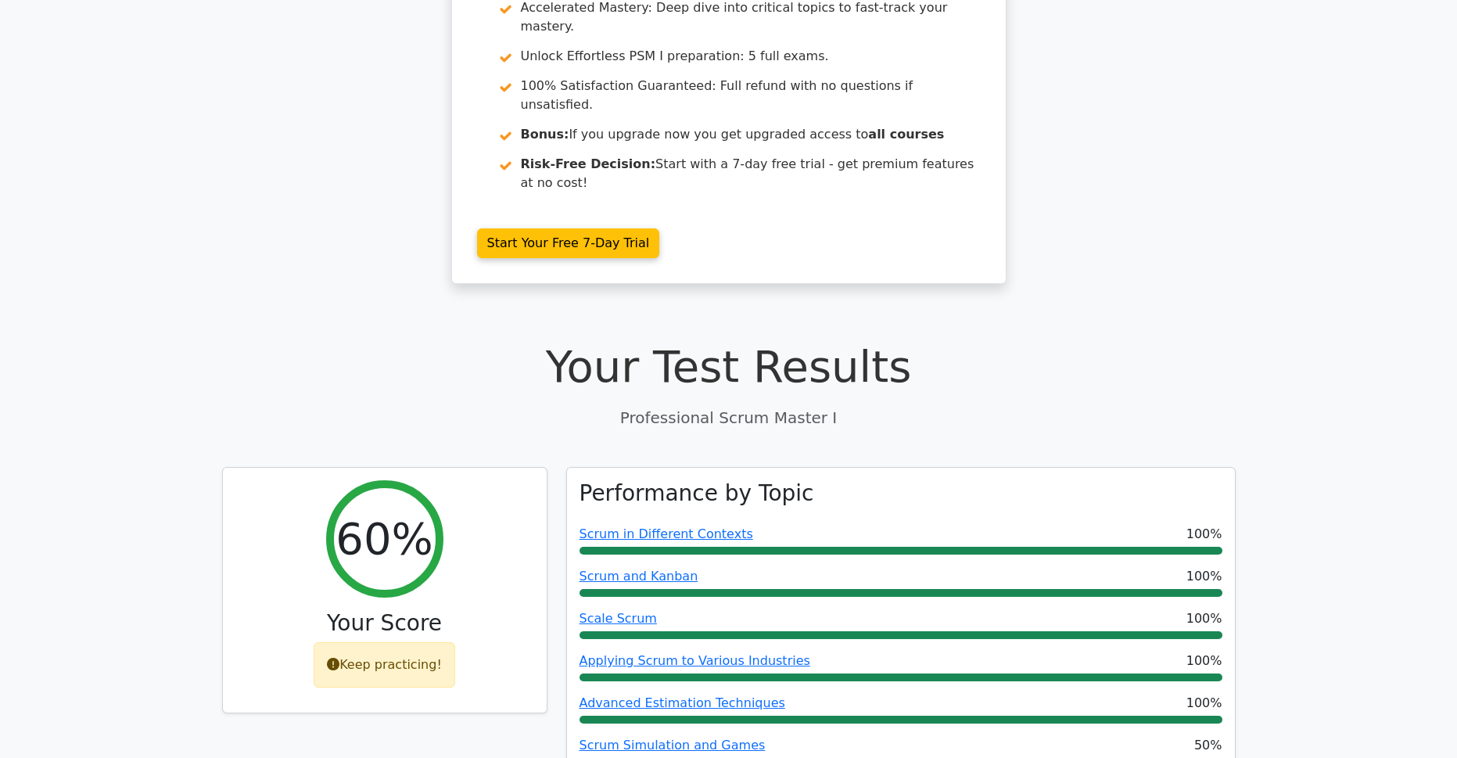
scroll to position [0, 0]
